Goal: Information Seeking & Learning: Find contact information

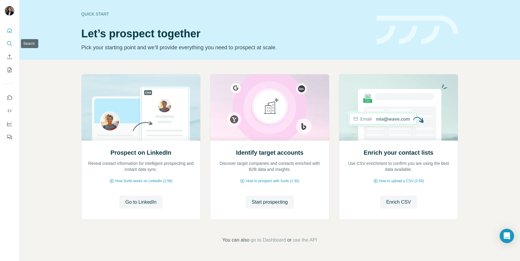
click at [9, 44] on icon "Search" at bounding box center [10, 44] width 6 height 6
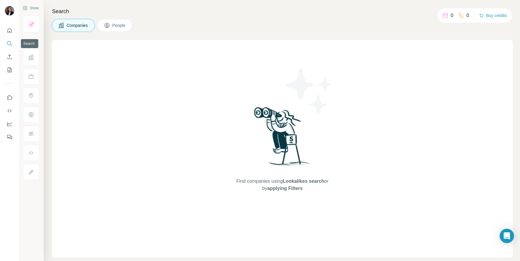
click at [10, 43] on icon "Search" at bounding box center [10, 44] width 6 height 6
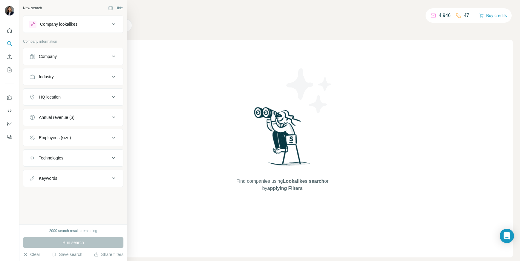
click at [58, 58] on div "Company" at bounding box center [69, 57] width 81 height 6
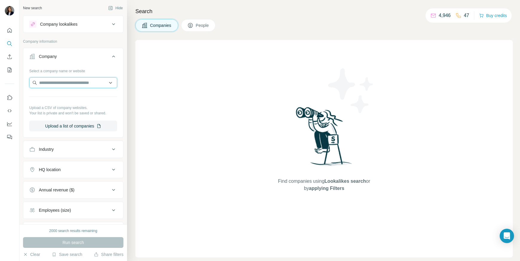
click at [57, 80] on input "text" at bounding box center [73, 82] width 88 height 11
paste input "**********"
drag, startPoint x: 74, startPoint y: 84, endPoint x: 21, endPoint y: 78, distance: 53.2
click at [21, 78] on div "**********" at bounding box center [73, 112] width 108 height 225
paste input "**********"
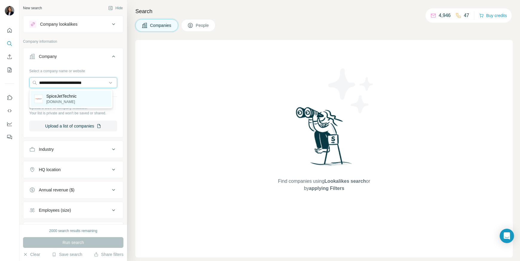
type input "**********"
click at [59, 92] on div "SpiceJetTechnic [DOMAIN_NAME]" at bounding box center [71, 99] width 80 height 16
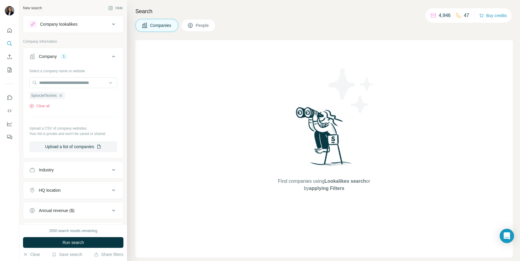
click at [188, 22] on button "People" at bounding box center [198, 25] width 35 height 13
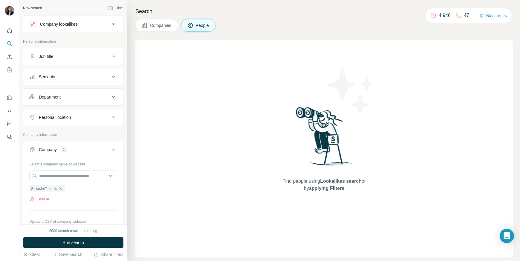
click at [198, 25] on span "People" at bounding box center [203, 25] width 14 height 6
click at [200, 22] on span "People" at bounding box center [203, 25] width 14 height 6
click at [83, 240] on span "Run search" at bounding box center [73, 243] width 22 height 6
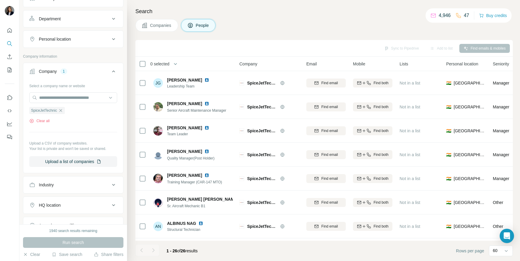
scroll to position [30, 0]
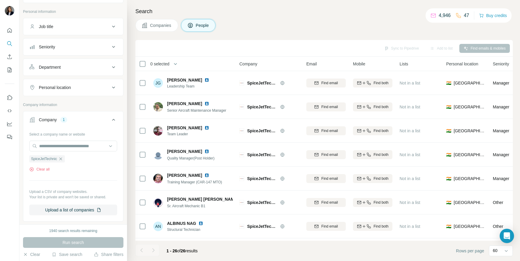
click at [68, 47] on div "Seniority" at bounding box center [69, 47] width 81 height 6
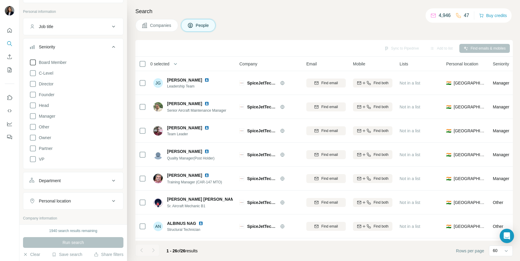
click at [60, 64] on span "Board Member" at bounding box center [51, 63] width 30 height 6
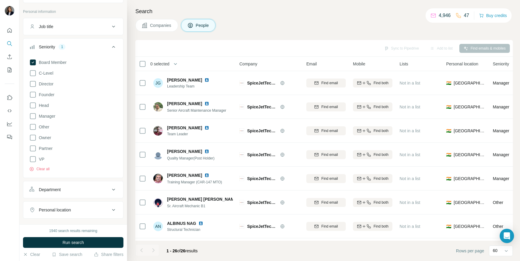
click at [59, 70] on div "Board Member C-Level Director Founder Head Manager Other Owner Partner VP Clear…" at bounding box center [73, 114] width 88 height 115
click at [59, 72] on div "Board Member C-Level Director Founder Head Manager Other Owner Partner VP Clear…" at bounding box center [73, 114] width 88 height 115
click at [56, 77] on div "Board Member C-Level Director Founder Head Manager Other Owner Partner VP Clear…" at bounding box center [73, 114] width 88 height 115
click at [36, 73] on icon at bounding box center [32, 73] width 7 height 7
click at [36, 88] on div "Board Member C-Level Director Founder Head Manager Other Owner Partner VP Clear…" at bounding box center [73, 114] width 88 height 115
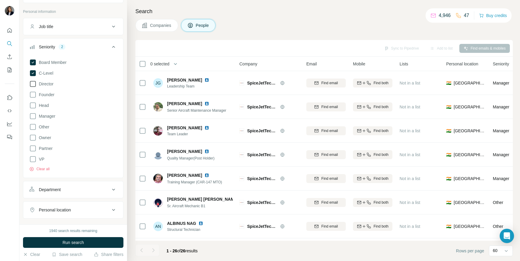
click at [34, 86] on icon at bounding box center [33, 84] width 6 height 6
click at [35, 107] on icon at bounding box center [32, 105] width 7 height 7
click at [34, 94] on icon at bounding box center [32, 94] width 7 height 7
click at [33, 150] on icon at bounding box center [32, 148] width 7 height 7
click at [32, 159] on icon at bounding box center [32, 159] width 7 height 7
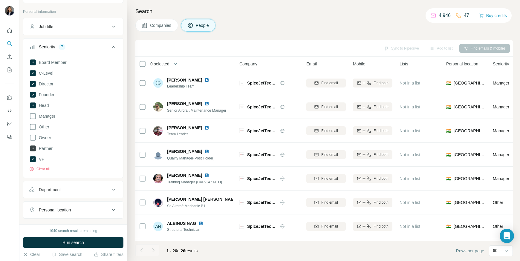
click at [31, 149] on icon at bounding box center [33, 149] width 6 height 6
click at [34, 118] on icon at bounding box center [32, 116] width 7 height 7
click at [73, 243] on span "Run search" at bounding box center [73, 243] width 22 height 6
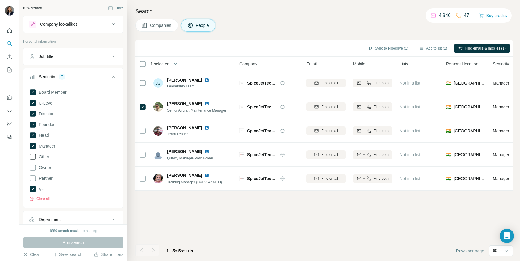
click at [33, 157] on icon at bounding box center [32, 156] width 7 height 7
click at [34, 168] on icon at bounding box center [32, 167] width 7 height 7
click at [34, 179] on icon at bounding box center [32, 178] width 7 height 7
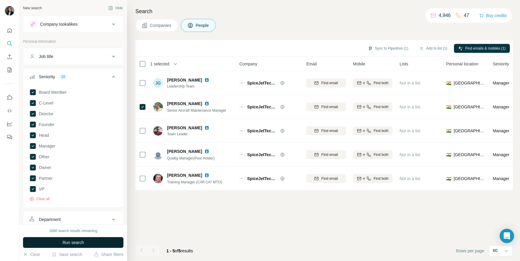
click at [64, 241] on span "Run search" at bounding box center [73, 243] width 22 height 6
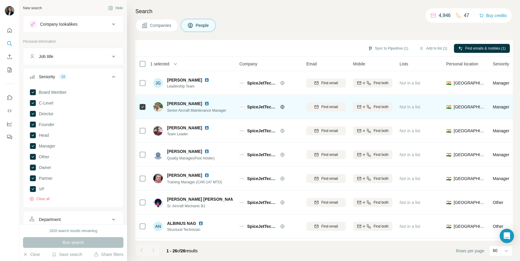
click at [205, 103] on img at bounding box center [207, 103] width 5 height 5
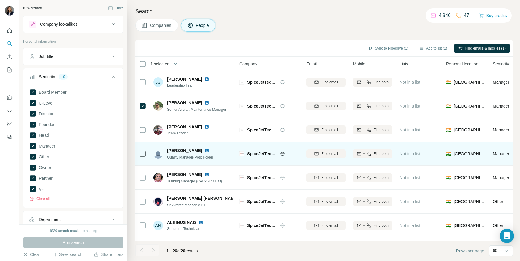
scroll to position [1, 0]
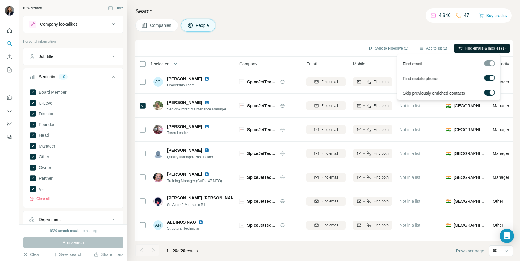
click at [466, 49] on span "Find emails & mobiles (1)" at bounding box center [486, 48] width 40 height 5
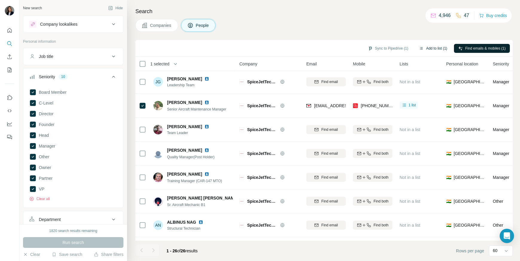
click at [428, 49] on button "Add to list (1)" at bounding box center [433, 48] width 37 height 9
click at [432, 48] on button "Add to list (1)" at bounding box center [433, 48] width 37 height 9
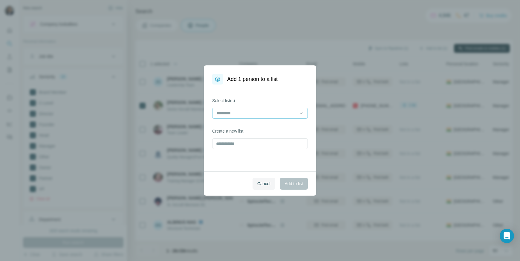
click at [235, 117] on div at bounding box center [256, 113] width 81 height 10
click at [264, 180] on button "Cancel" at bounding box center [264, 184] width 23 height 12
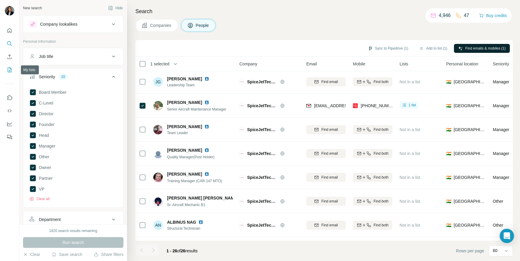
click at [8, 70] on icon "My lists" at bounding box center [10, 70] width 4 height 5
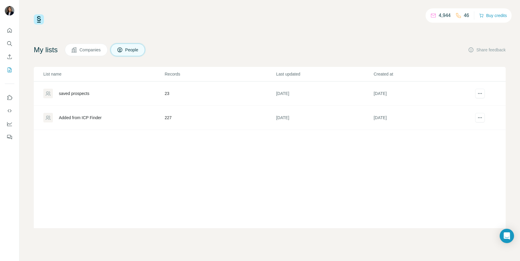
click at [97, 95] on div "saved prospects" at bounding box center [103, 94] width 121 height 10
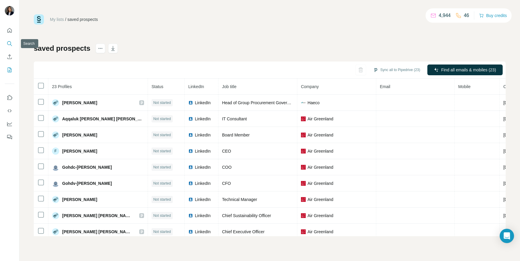
click at [10, 46] on icon "Search" at bounding box center [10, 44] width 6 height 6
